Goal: Task Accomplishment & Management: Use online tool/utility

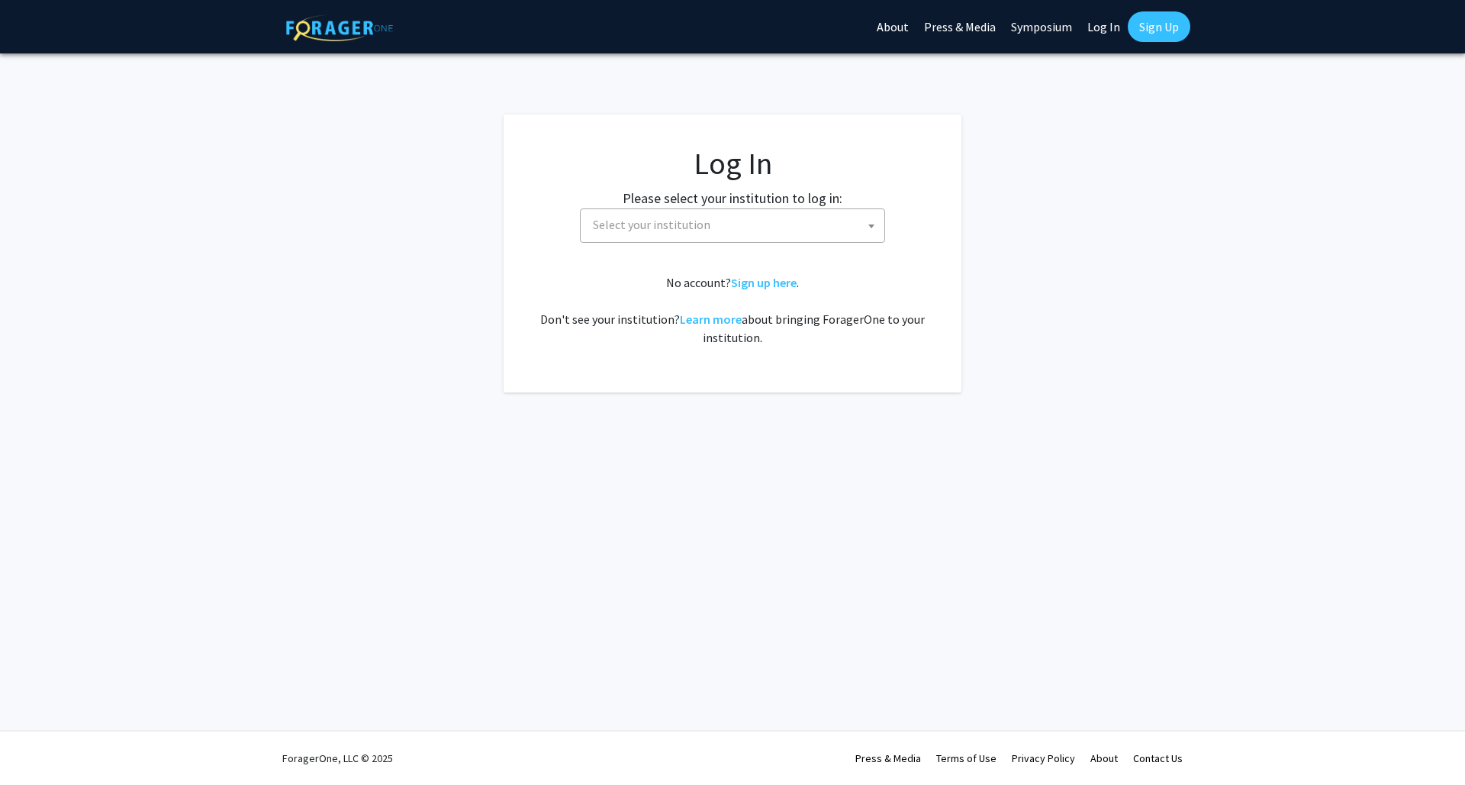
click at [688, 192] on label "Please select your institution to log in:" at bounding box center [733, 198] width 220 height 21
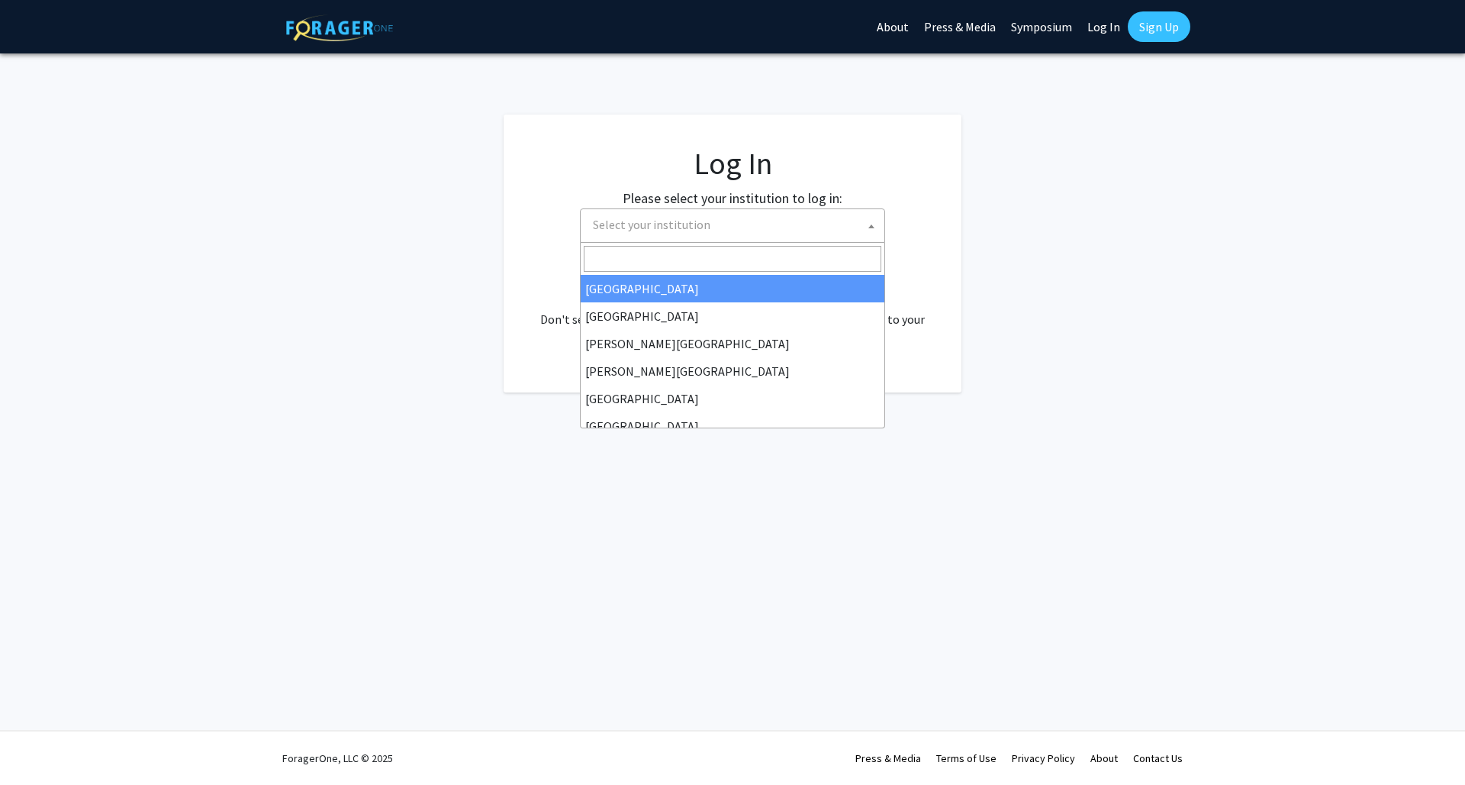
click at [683, 224] on span "Select your institution" at bounding box center [652, 224] width 118 height 15
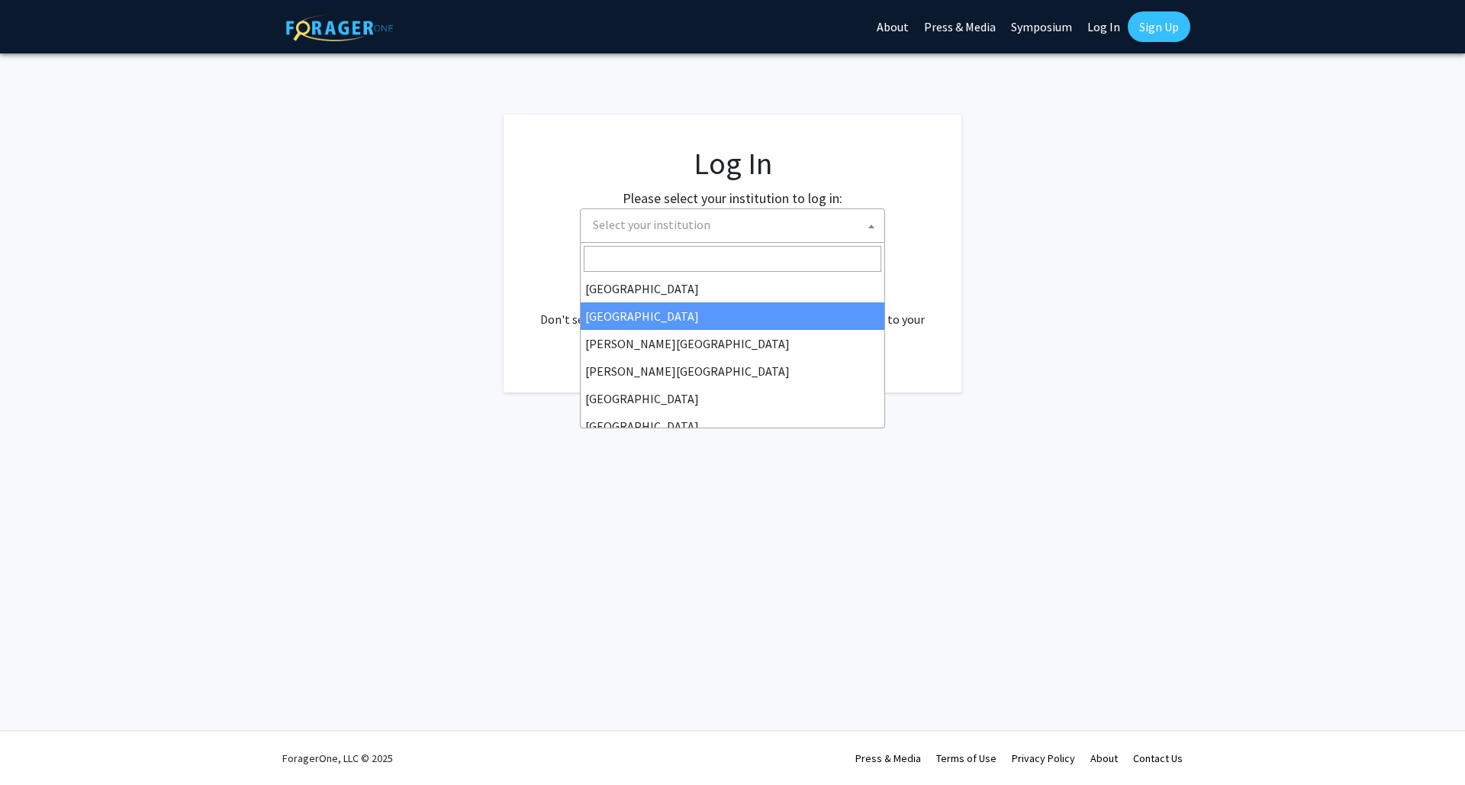
select select "10"
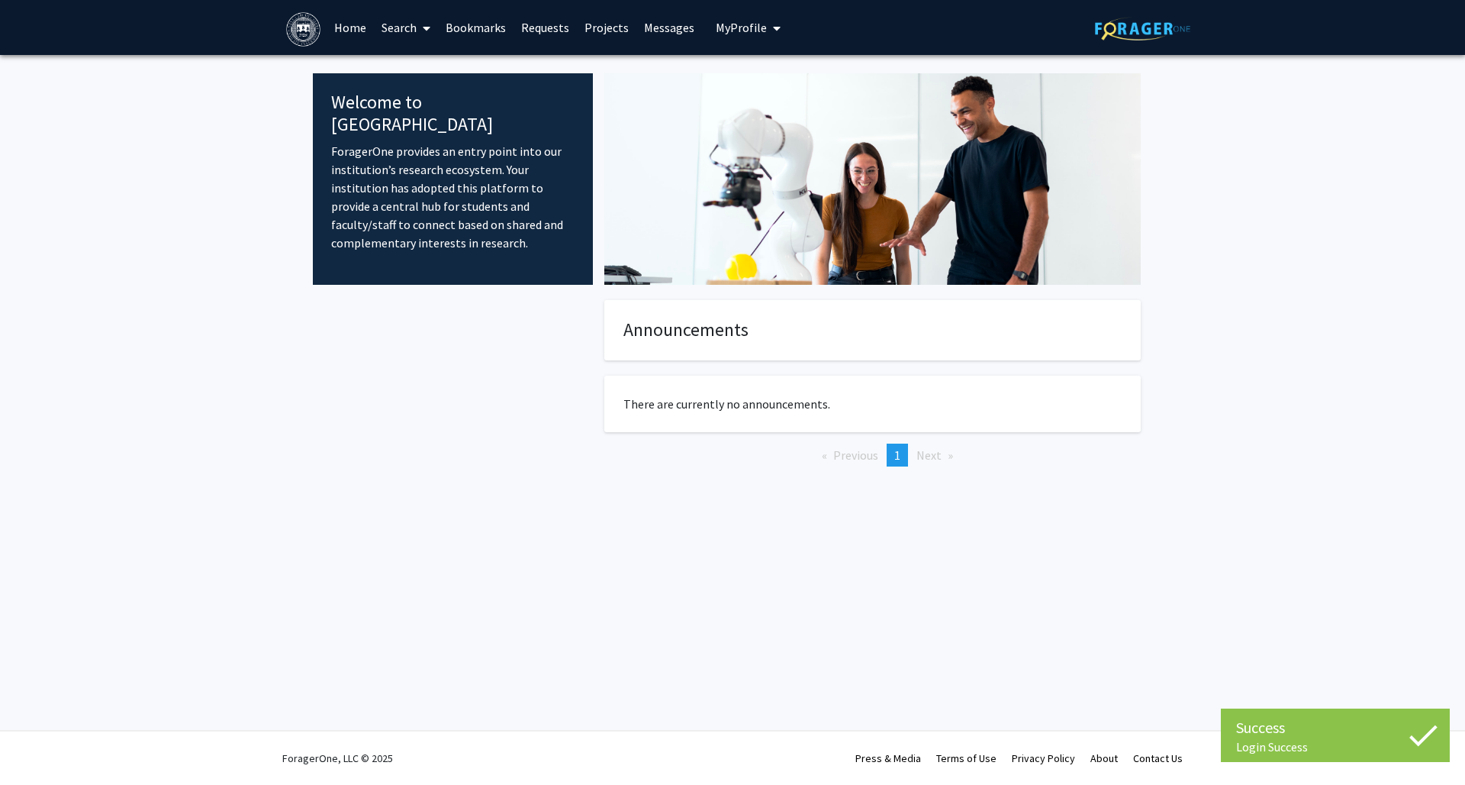
click at [405, 28] on link "Search" at bounding box center [406, 27] width 64 height 53
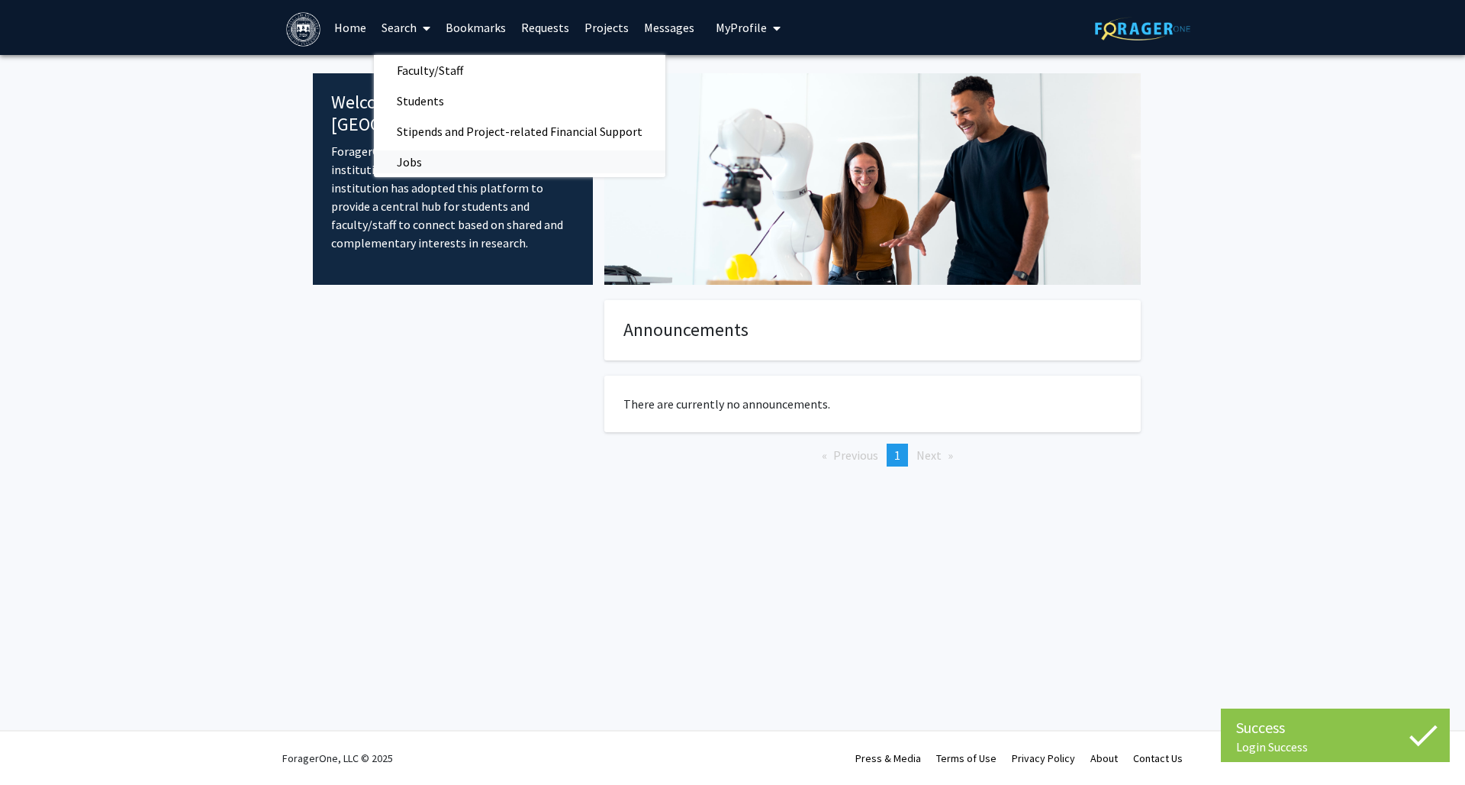
click at [421, 166] on span "Jobs" at bounding box center [409, 162] width 71 height 31
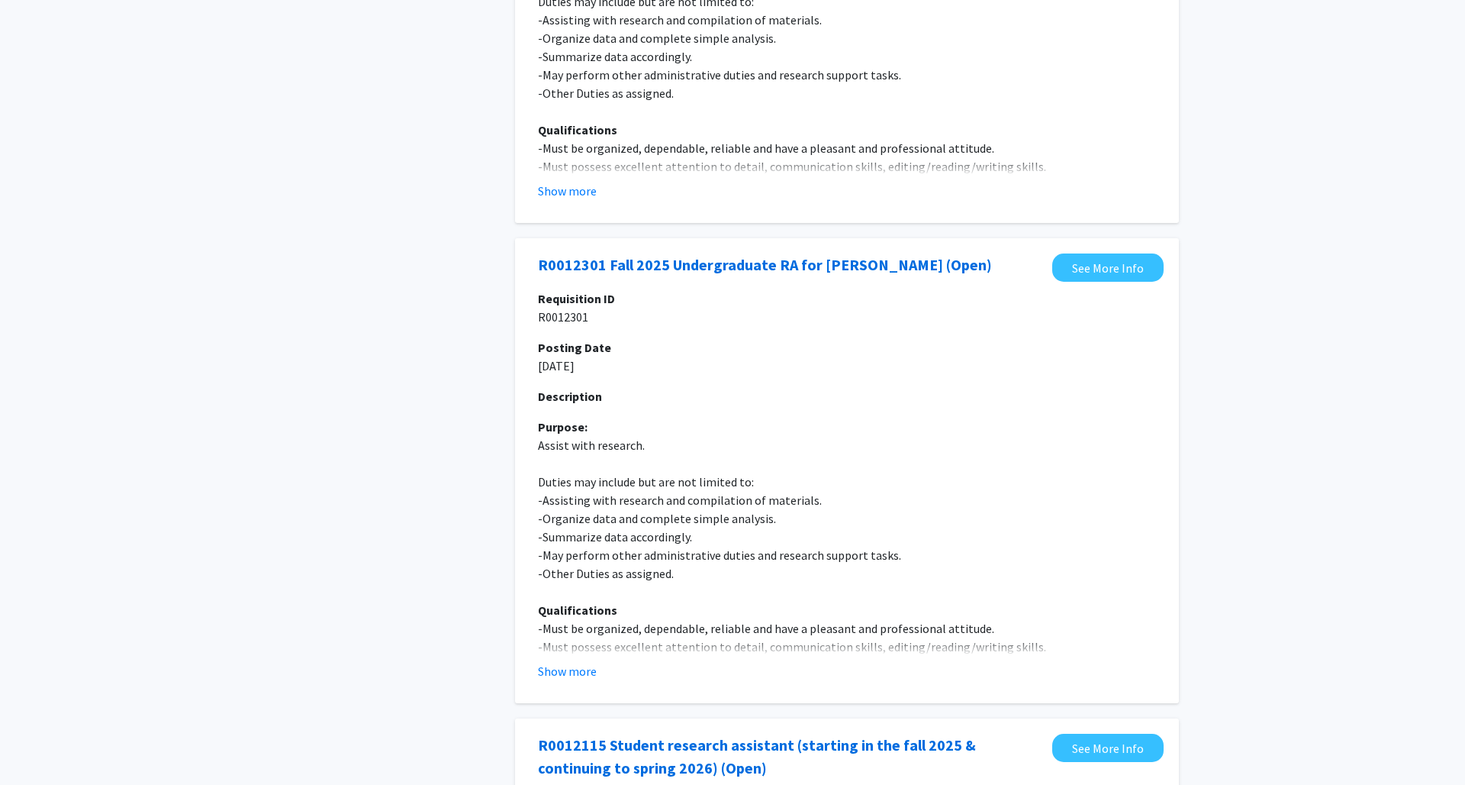
scroll to position [729, 0]
